Goal: Task Accomplishment & Management: Complete application form

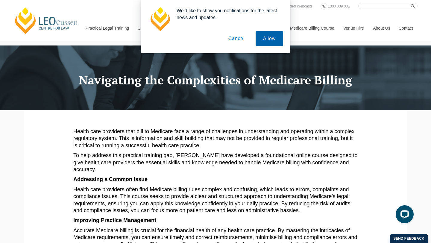
click at [267, 39] on button "Allow" at bounding box center [269, 38] width 28 height 15
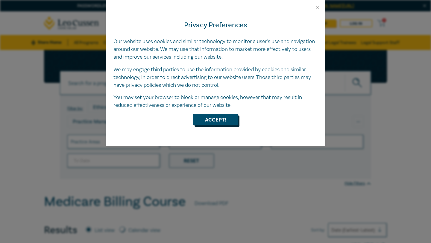
click at [231, 121] on button "Accept!" at bounding box center [215, 119] width 45 height 11
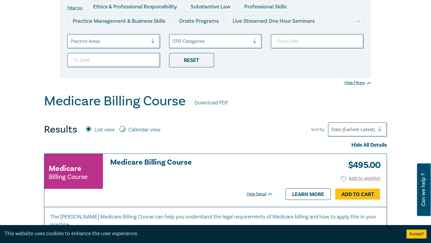
scroll to position [137, 0]
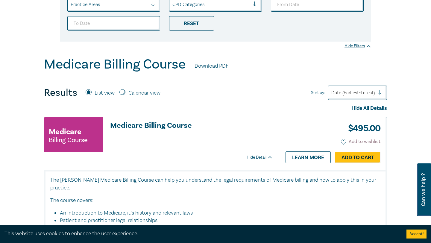
click at [354, 138] on button "Add to wishlist" at bounding box center [361, 141] width 40 height 7
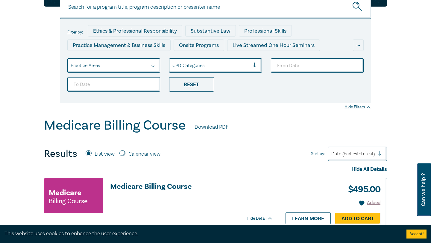
scroll to position [0, 0]
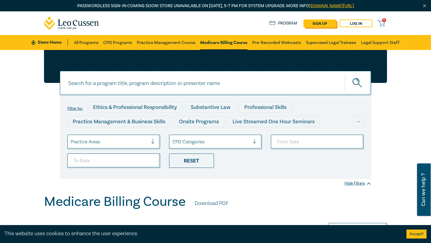
click at [326, 20] on link "sign up" at bounding box center [319, 23] width 33 height 8
select select "AU"
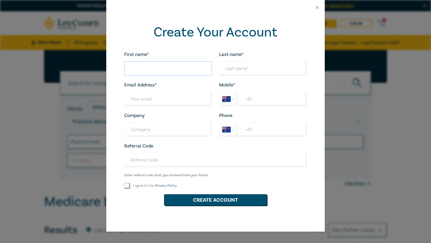
click at [181, 75] on input "First name*" at bounding box center [168, 68] width 88 height 14
type input "Simone"
type input "Dixon"
type input "simonedixon@hotmail.com.au"
click at [257, 100] on input "+61" at bounding box center [273, 99] width 68 height 14
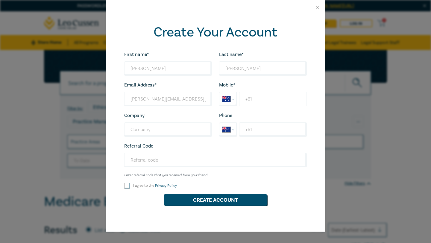
type input "+61 405 380 797"
click at [127, 186] on input "I agree to the Privacy Policy" at bounding box center [127, 186] width 6 height 6
checkbox input "true"
click at [199, 202] on button "Create Account" at bounding box center [215, 199] width 103 height 11
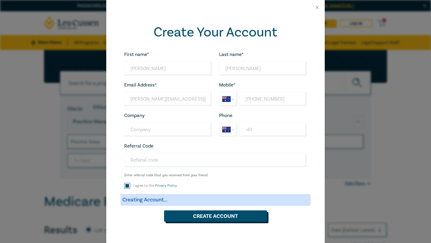
click at [204, 218] on button "Create Account" at bounding box center [215, 215] width 103 height 11
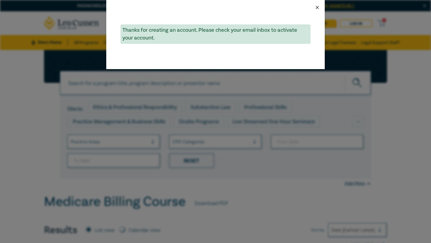
click at [317, 6] on button "Close" at bounding box center [316, 7] width 5 height 5
